Goal: Information Seeking & Learning: Learn about a topic

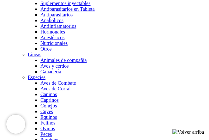
scroll to position [473, 0]
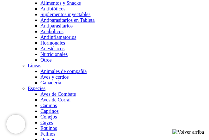
scroll to position [505, 0]
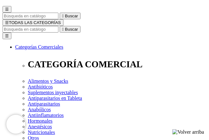
scroll to position [0, 0]
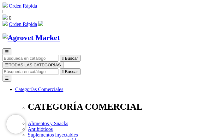
click at [43, 21] on img at bounding box center [40, 23] width 5 height 5
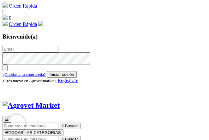
click at [43, 21] on img at bounding box center [40, 23] width 5 height 5
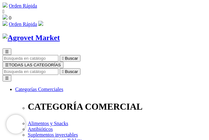
click at [9, 62] on span "☰" at bounding box center [7, 64] width 4 height 5
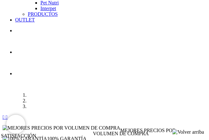
scroll to position [631, 0]
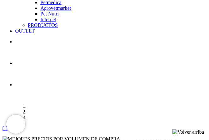
scroll to position [716, 0]
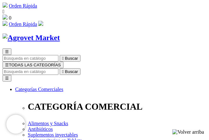
click at [58, 68] on input "Buscar" at bounding box center [31, 71] width 56 height 7
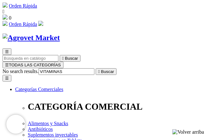
type input "VITAMINAS"
click at [96, 68] on button " Buscar" at bounding box center [106, 71] width 21 height 7
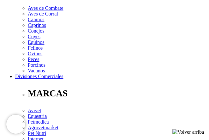
scroll to position [252, 0]
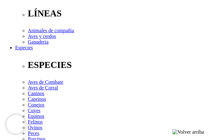
scroll to position [189, 0]
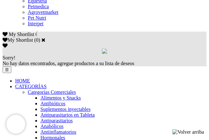
scroll to position [347, 0]
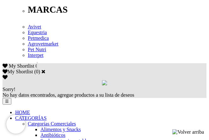
select select "43"
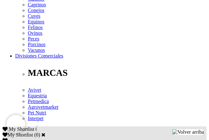
scroll to position [315, 0]
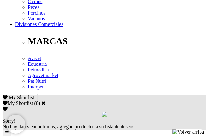
select select "36"
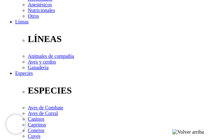
scroll to position [315, 0]
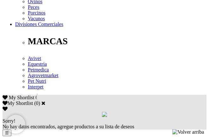
select select "36"
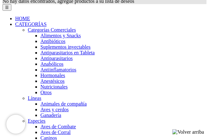
scroll to position [505, 0]
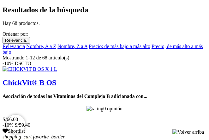
scroll to position [719, 0]
